Goal: Task Accomplishment & Management: Manage account settings

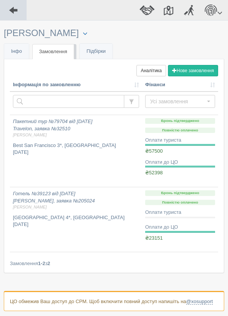
click at [11, 10] on span at bounding box center [13, 10] width 10 height 10
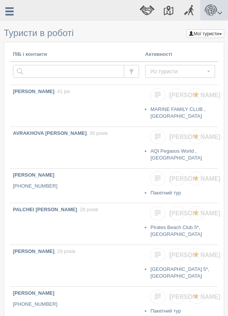
click at [220, 11] on span at bounding box center [219, 12] width 5 height 5
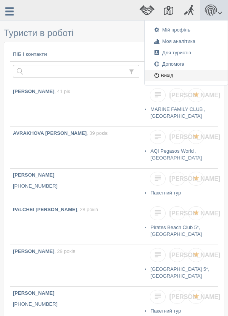
click at [172, 74] on link "Вихід" at bounding box center [186, 75] width 83 height 11
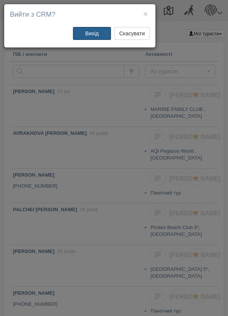
click at [98, 38] on button "Вихід" at bounding box center [92, 33] width 38 height 13
